Goal: Use online tool/utility: Utilize a website feature to perform a specific function

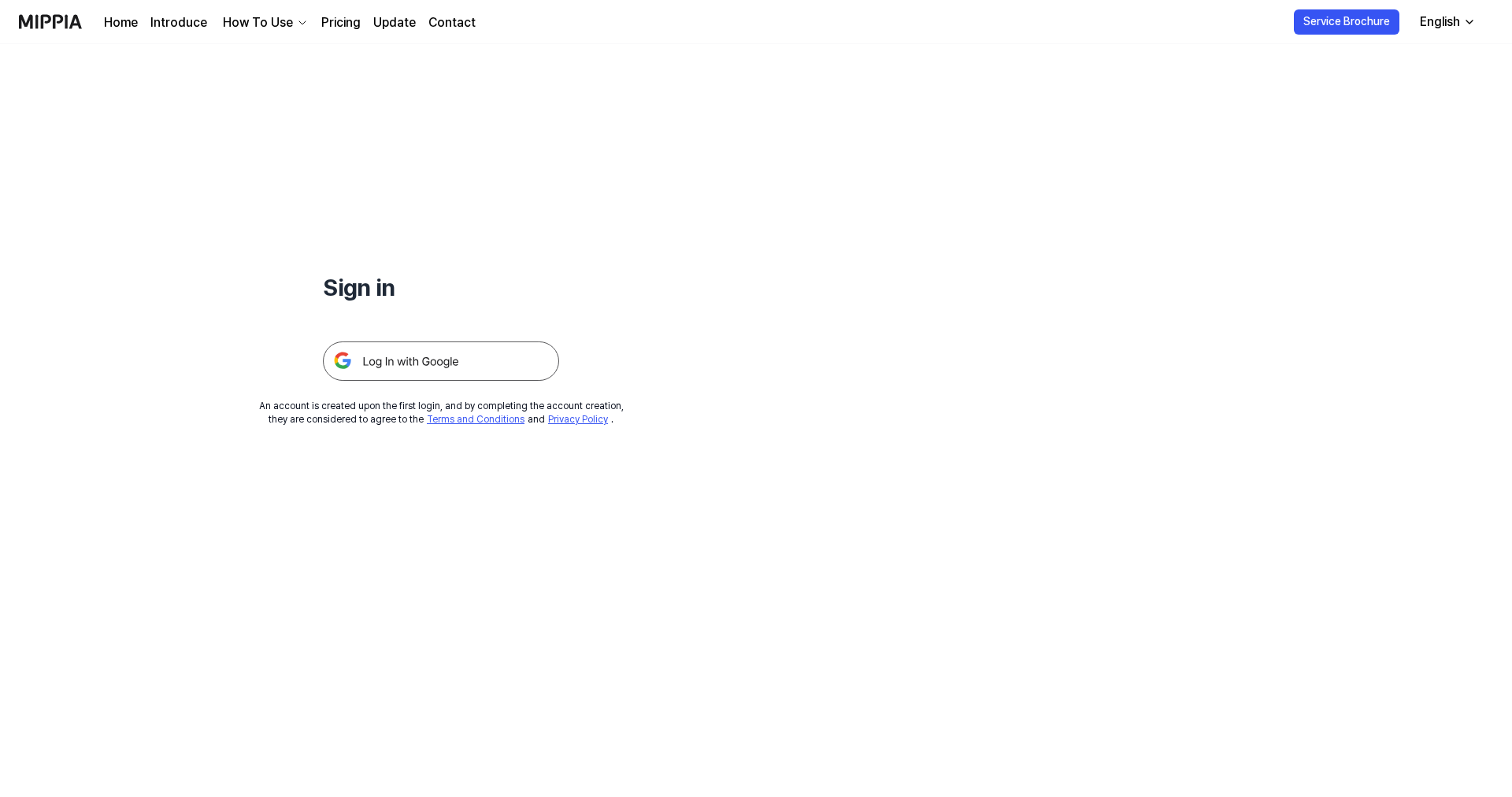
click at [455, 363] on img at bounding box center [440, 361] width 236 height 40
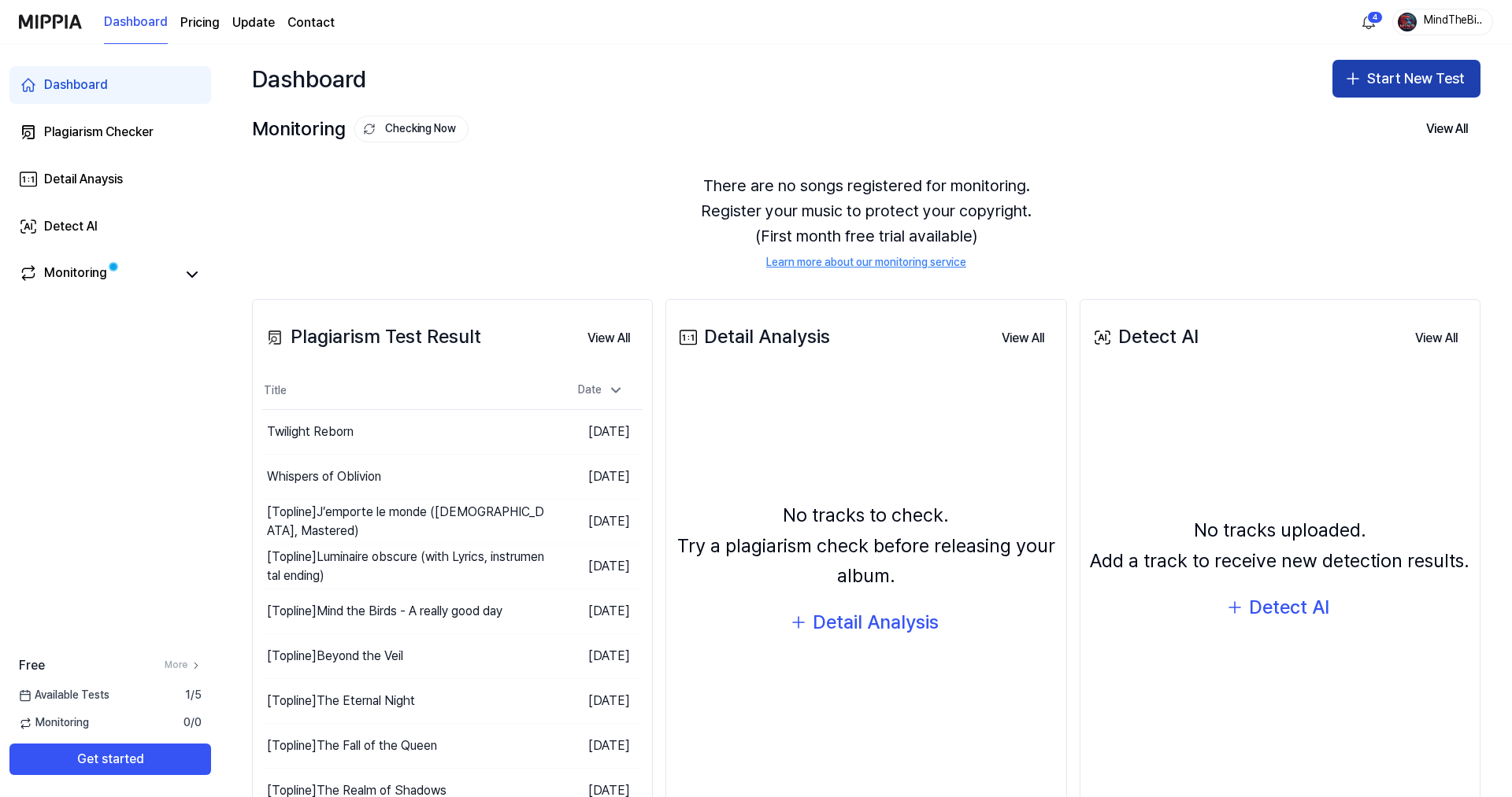
click at [1385, 72] on button "Start New Test" at bounding box center [1405, 79] width 148 height 38
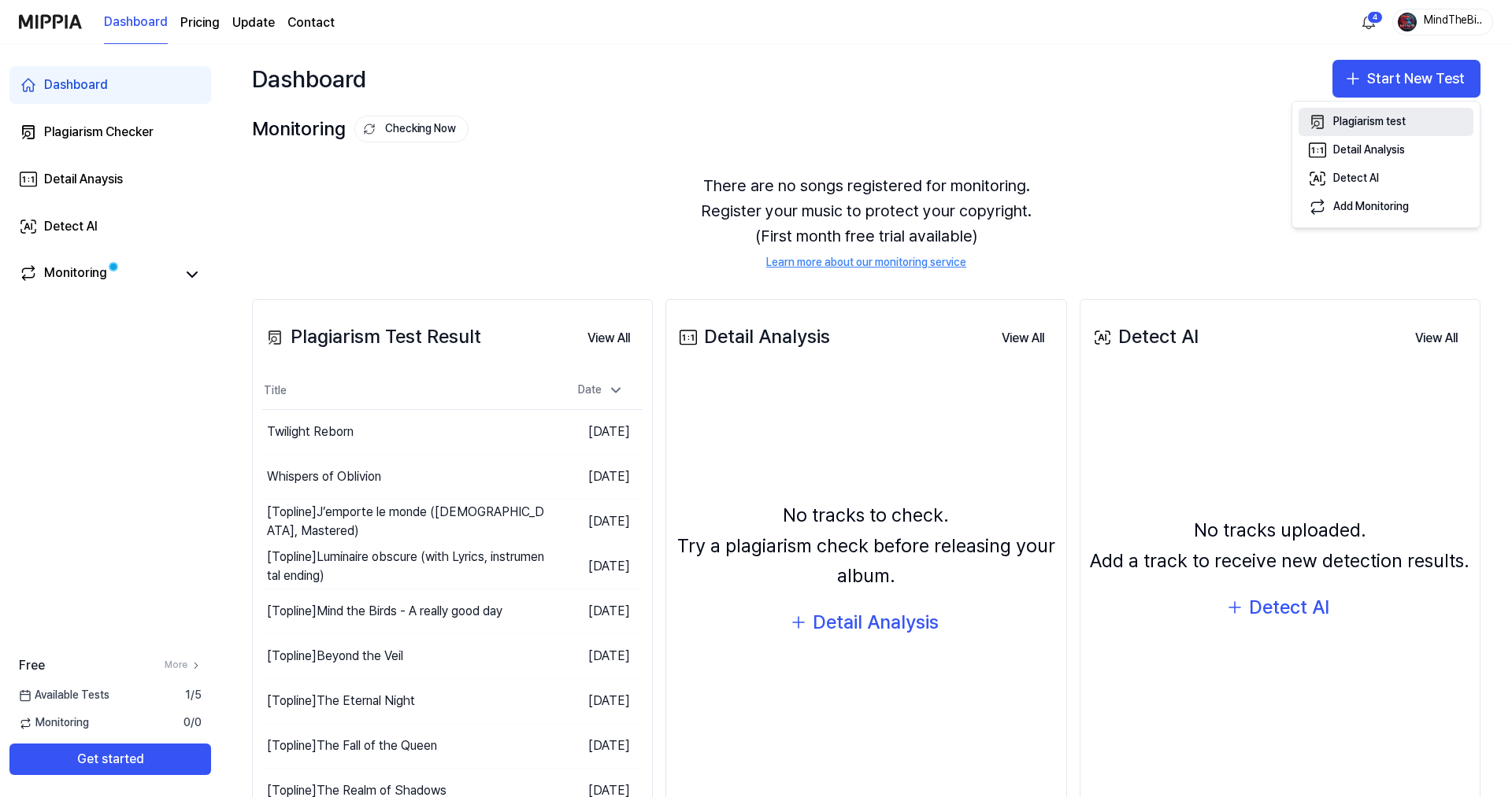
click at [1347, 115] on div "Plagiarism test" at bounding box center [1369, 122] width 73 height 16
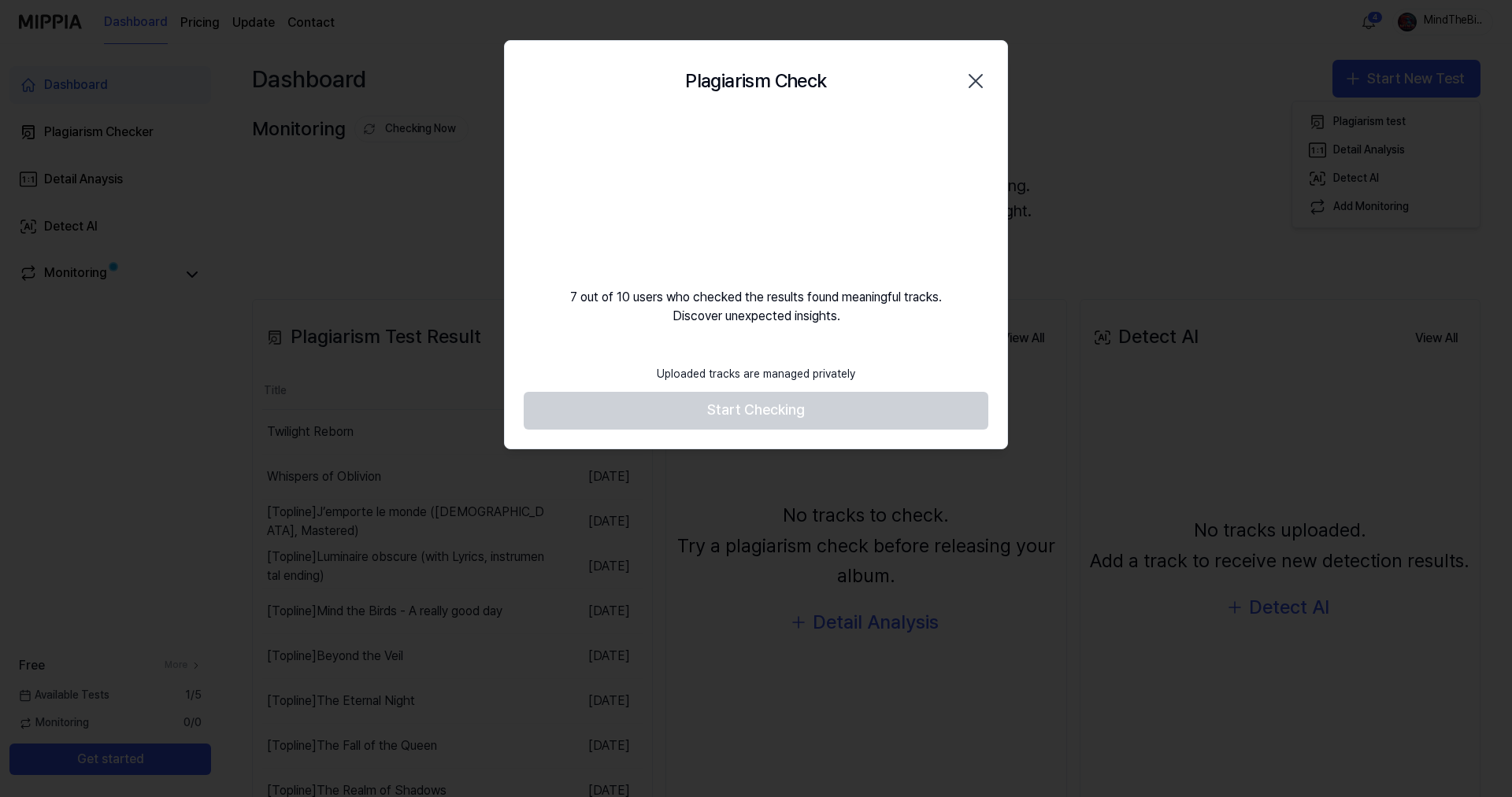
click at [590, 59] on div "Plagiarism Check Close" at bounding box center [756, 81] width 503 height 81
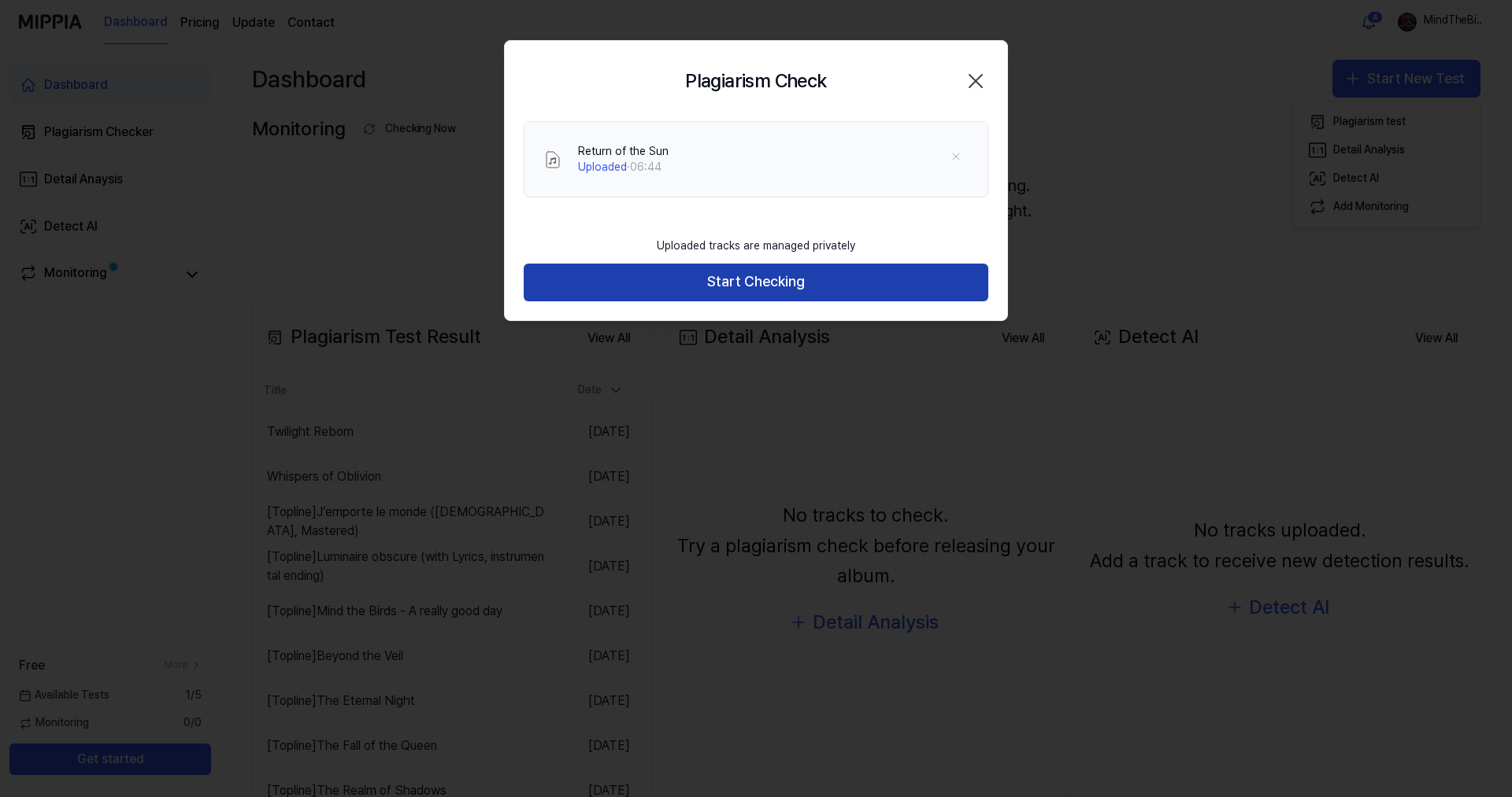
click at [779, 285] on button "Start Checking" at bounding box center [756, 283] width 465 height 38
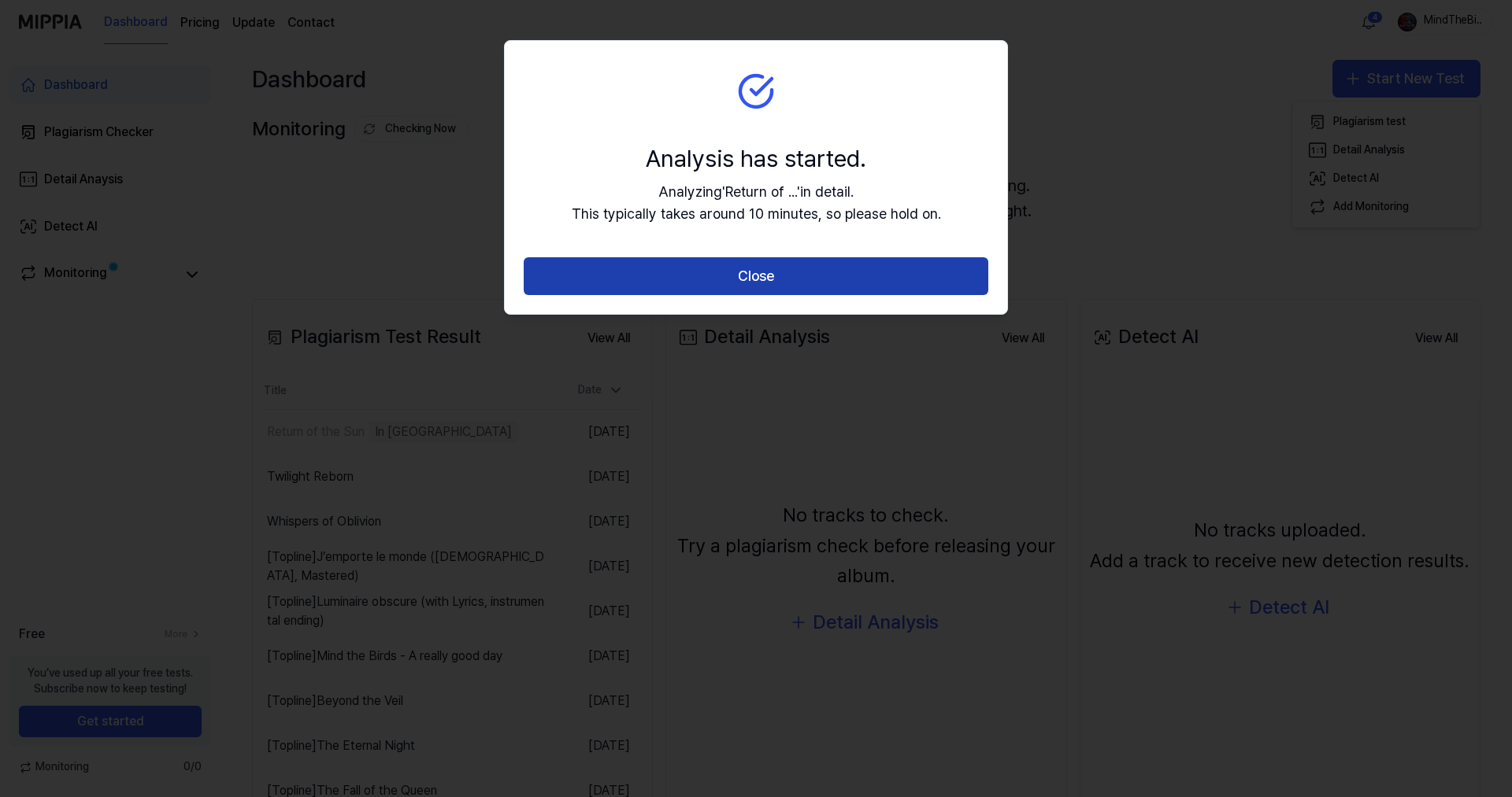
click at [726, 279] on button "Close" at bounding box center [756, 277] width 465 height 38
